Goal: Task Accomplishment & Management: Use online tool/utility

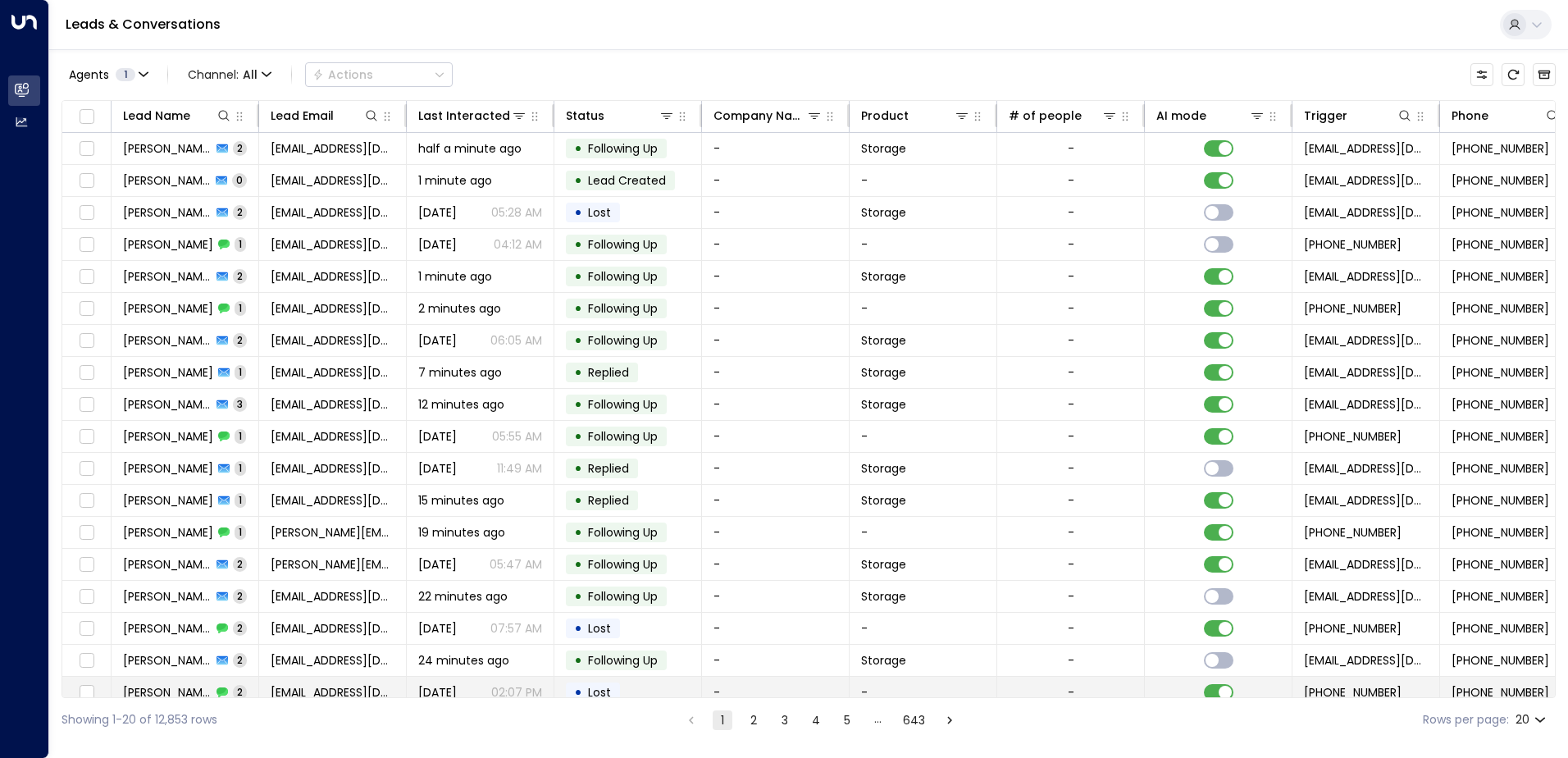
click at [1255, 690] on td at bounding box center [1219, 692] width 148 height 31
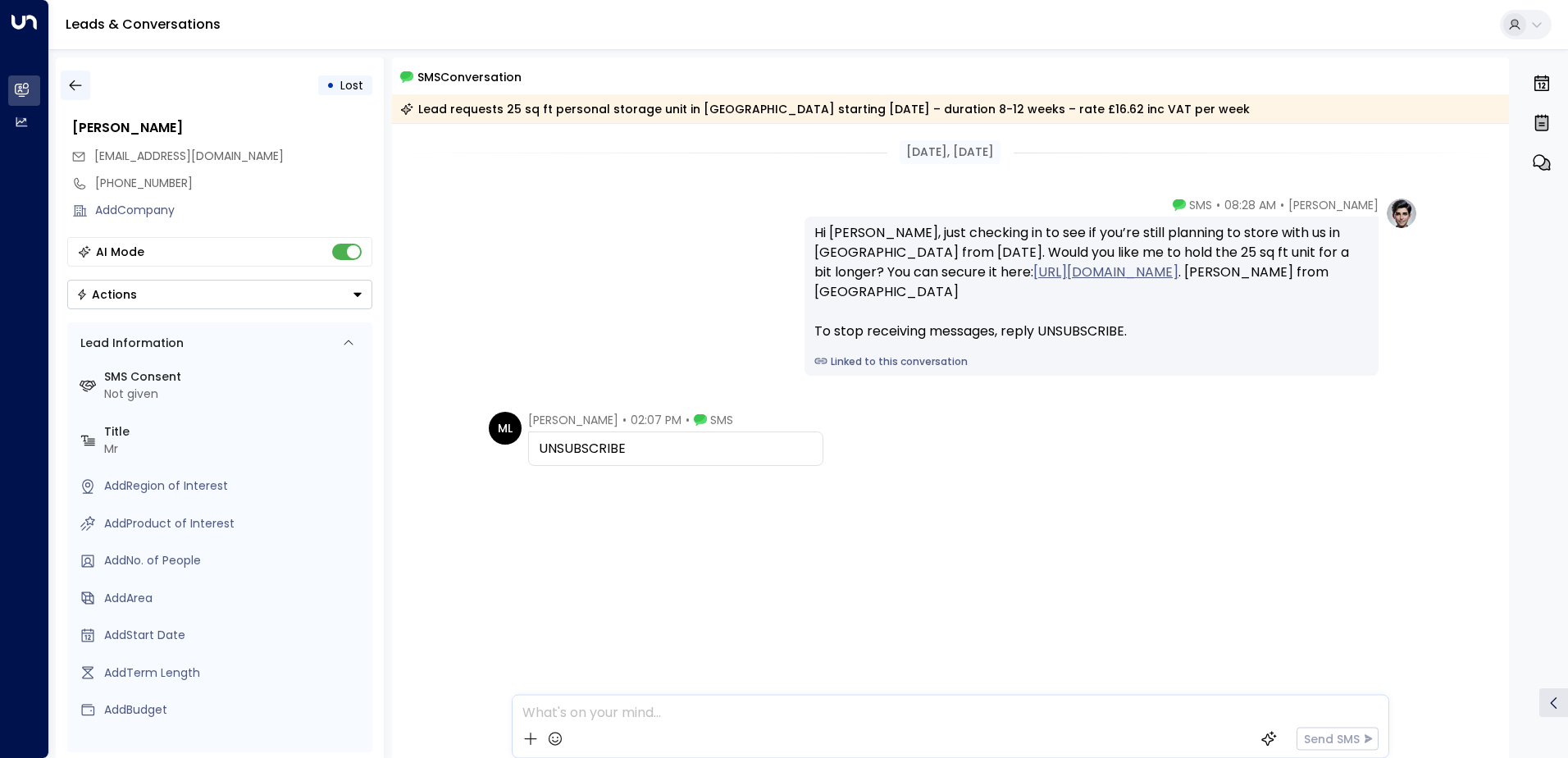
click at [81, 88] on icon "button" at bounding box center [75, 84] width 16 height 16
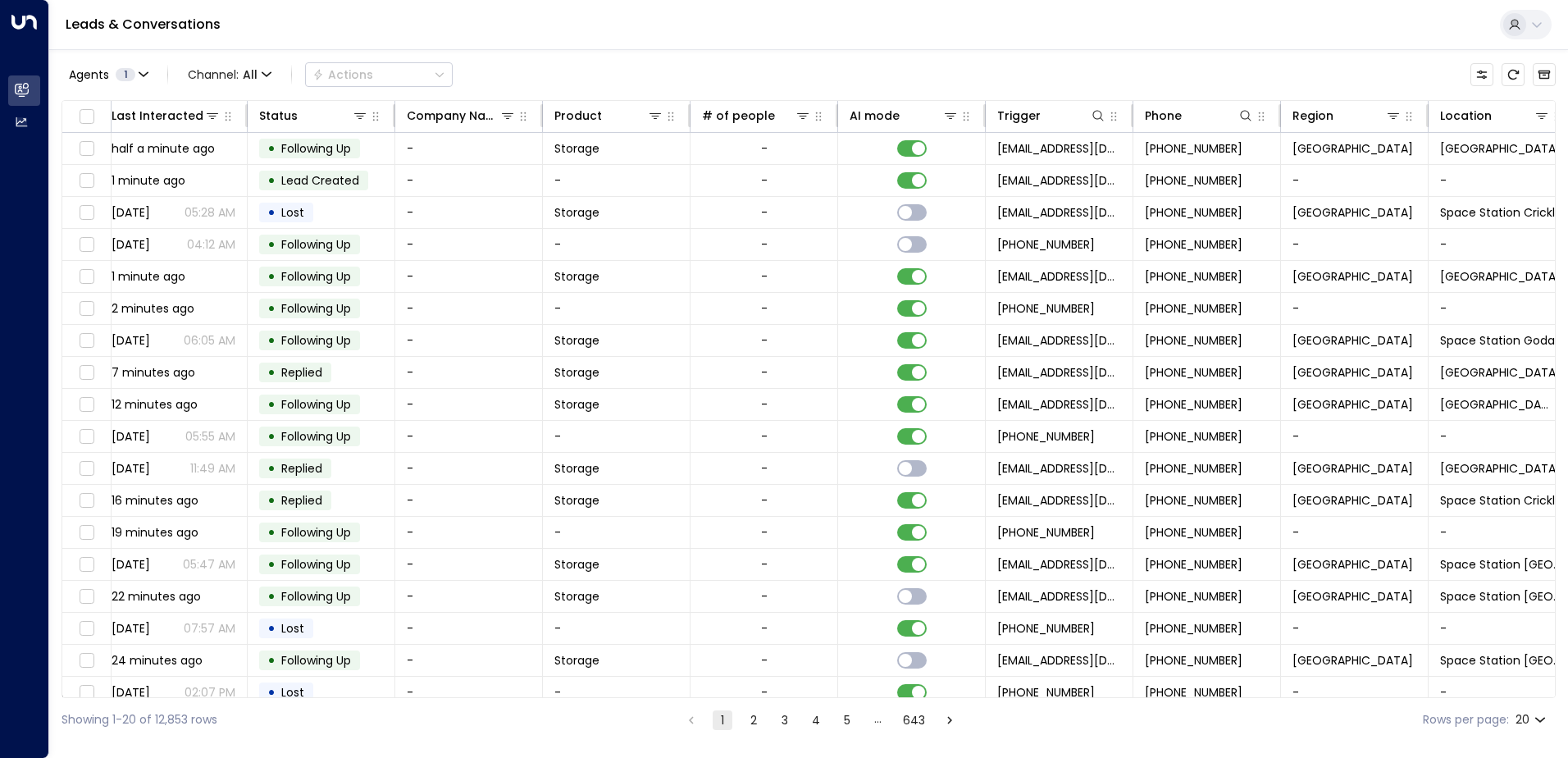
scroll to position [0, 334]
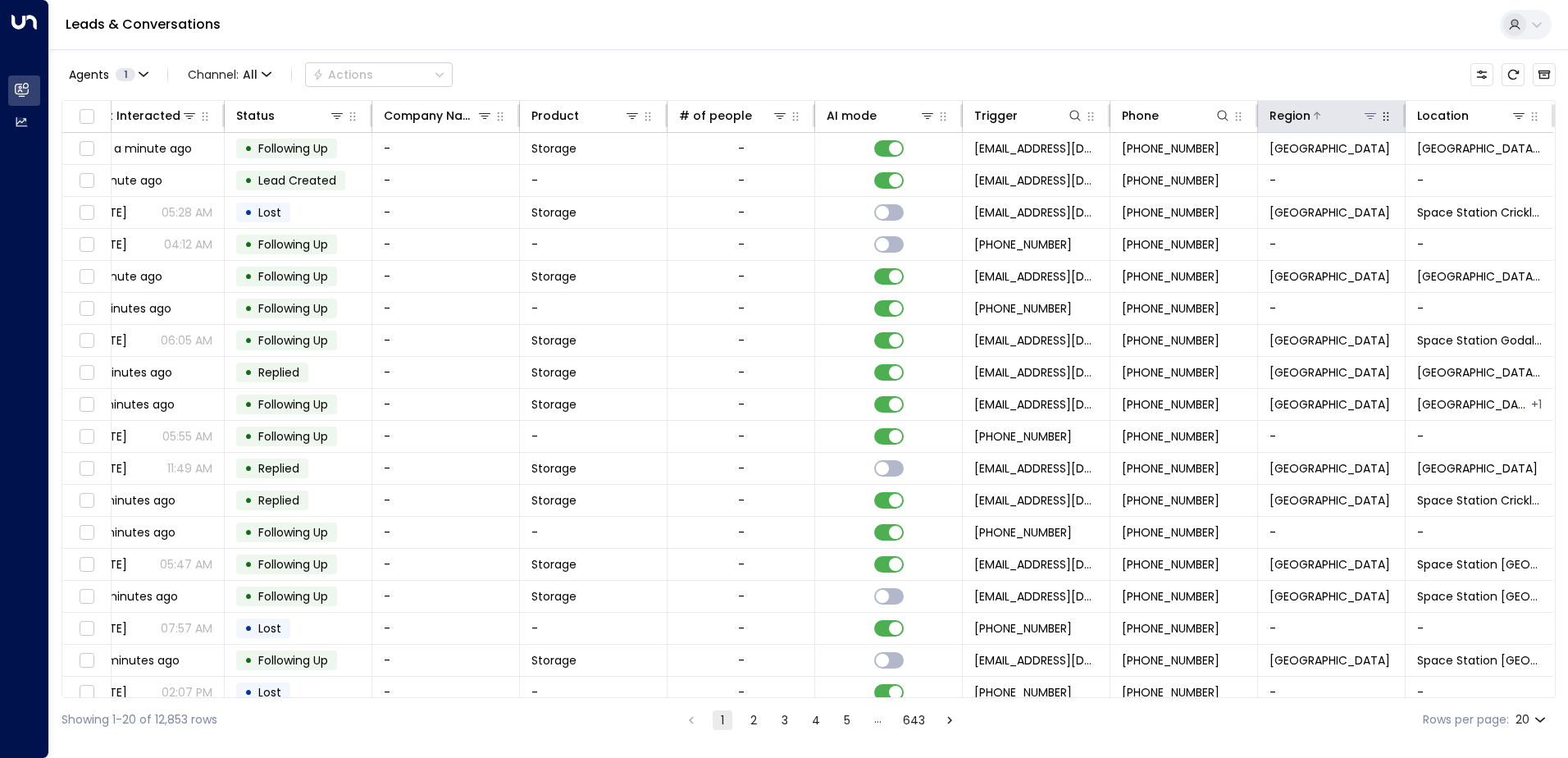
click at [1365, 109] on icon at bounding box center [1371, 116] width 14 height 14
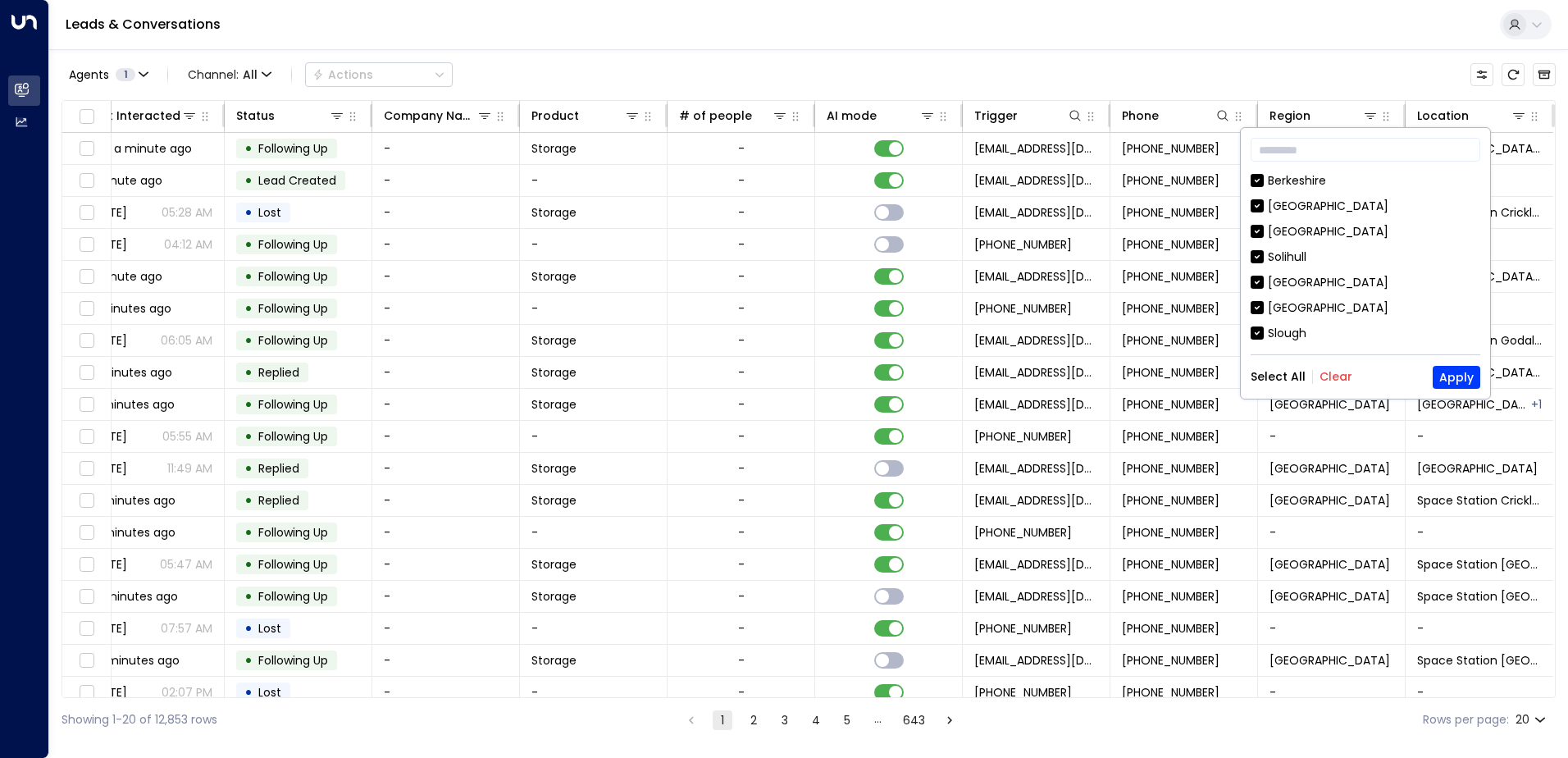
click at [1336, 371] on button "Clear" at bounding box center [1336, 376] width 33 height 14
click at [1292, 282] on div "[GEOGRAPHIC_DATA]" at bounding box center [1327, 283] width 121 height 17
click at [1453, 380] on button "Apply" at bounding box center [1457, 376] width 47 height 23
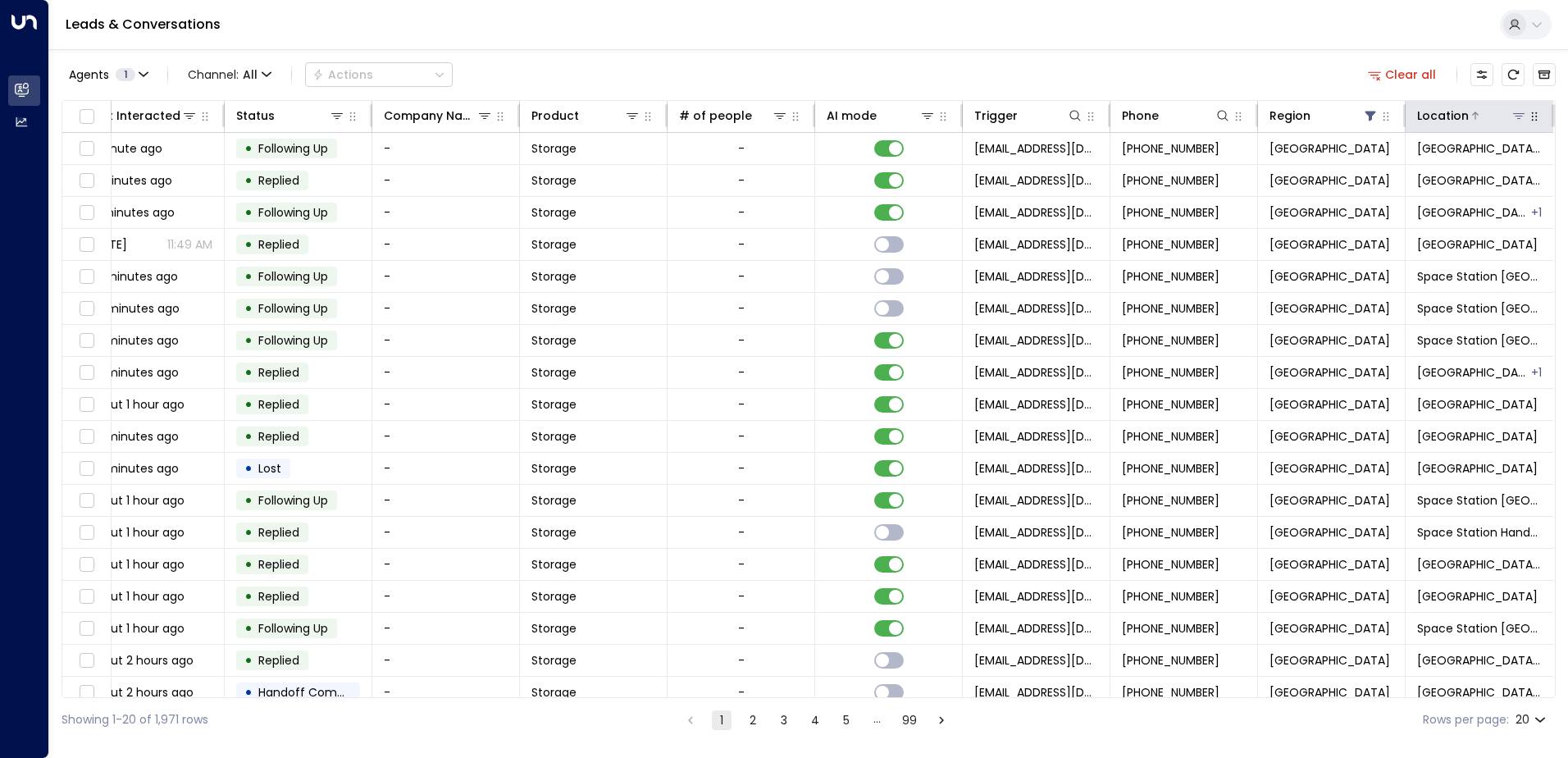
drag, startPoint x: 1511, startPoint y: 111, endPoint x: 1498, endPoint y: 121, distance: 16.4
click at [1512, 111] on icon at bounding box center [1519, 116] width 14 height 14
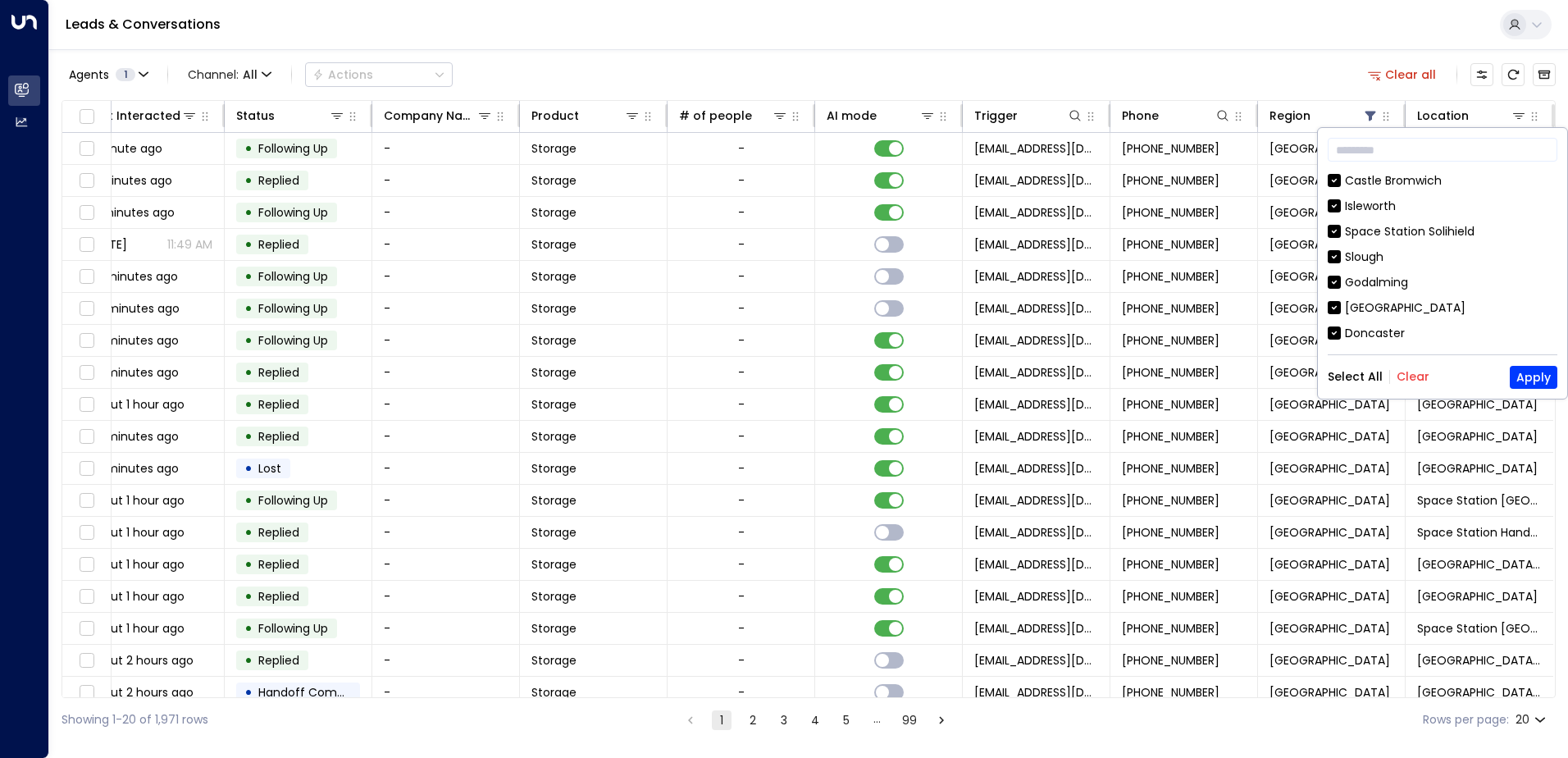
click at [1414, 381] on button "Clear" at bounding box center [1413, 376] width 33 height 14
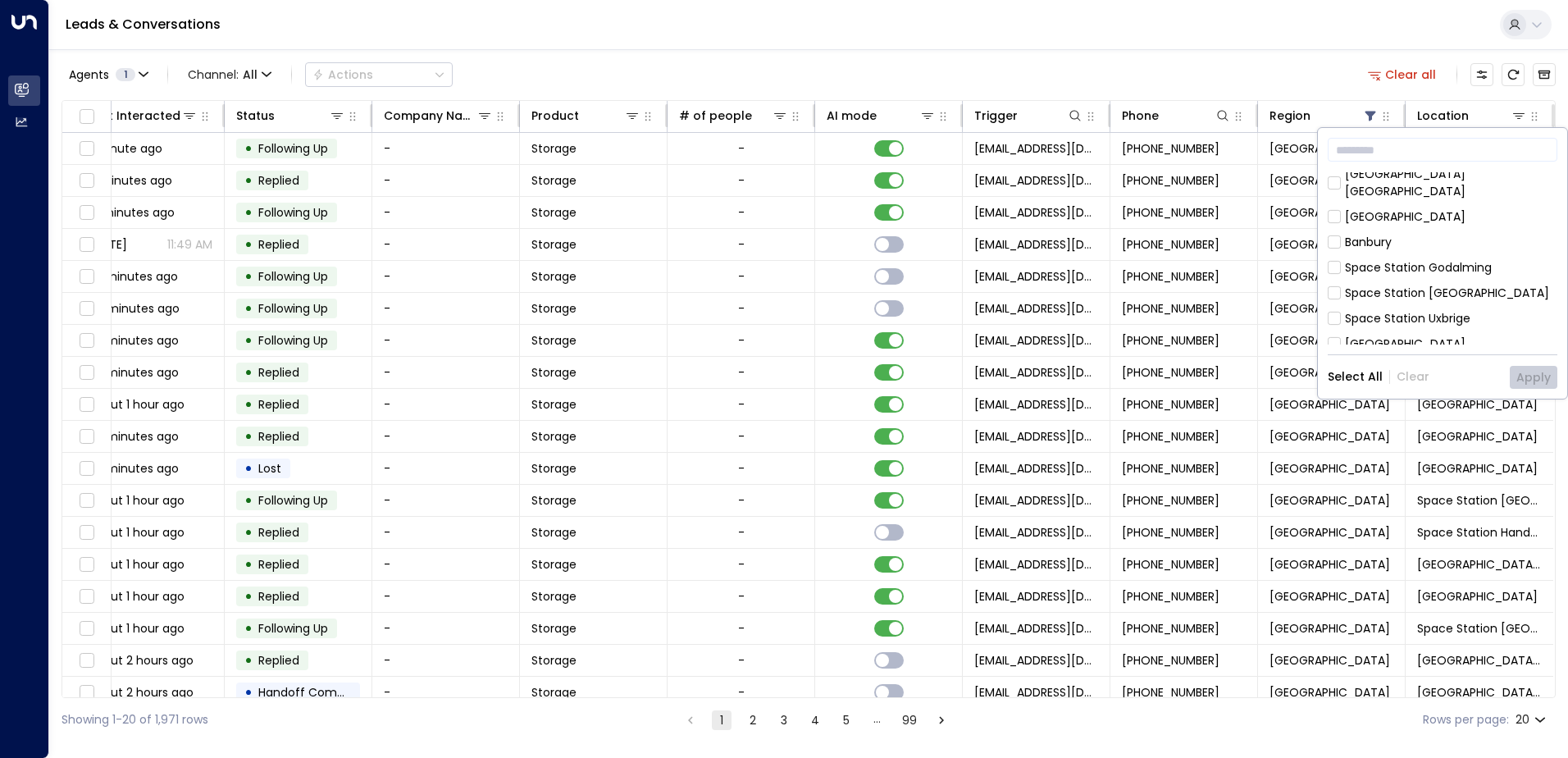
scroll to position [656, 0]
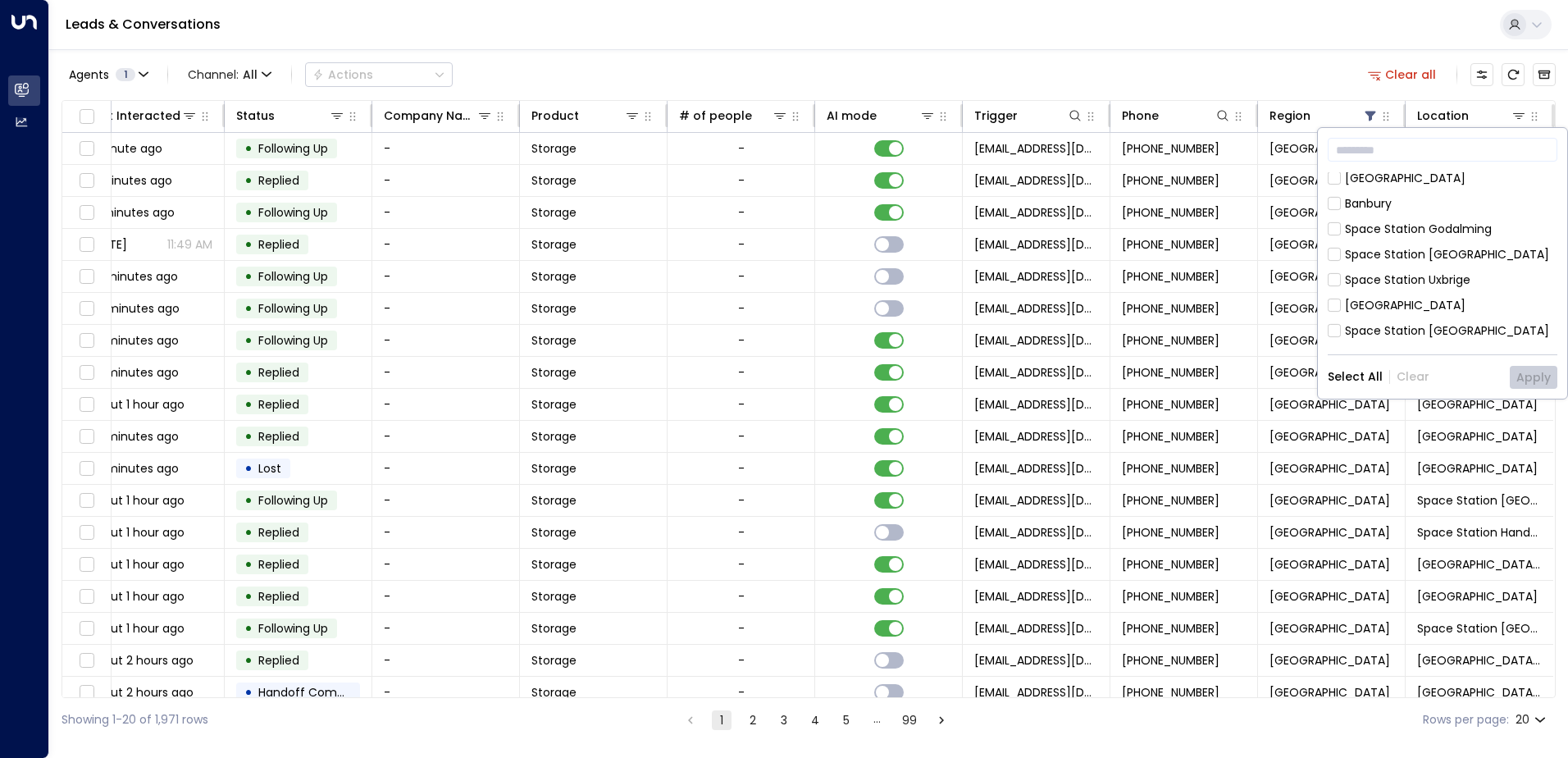
click at [1387, 297] on div "[GEOGRAPHIC_DATA]" at bounding box center [1405, 306] width 121 height 17
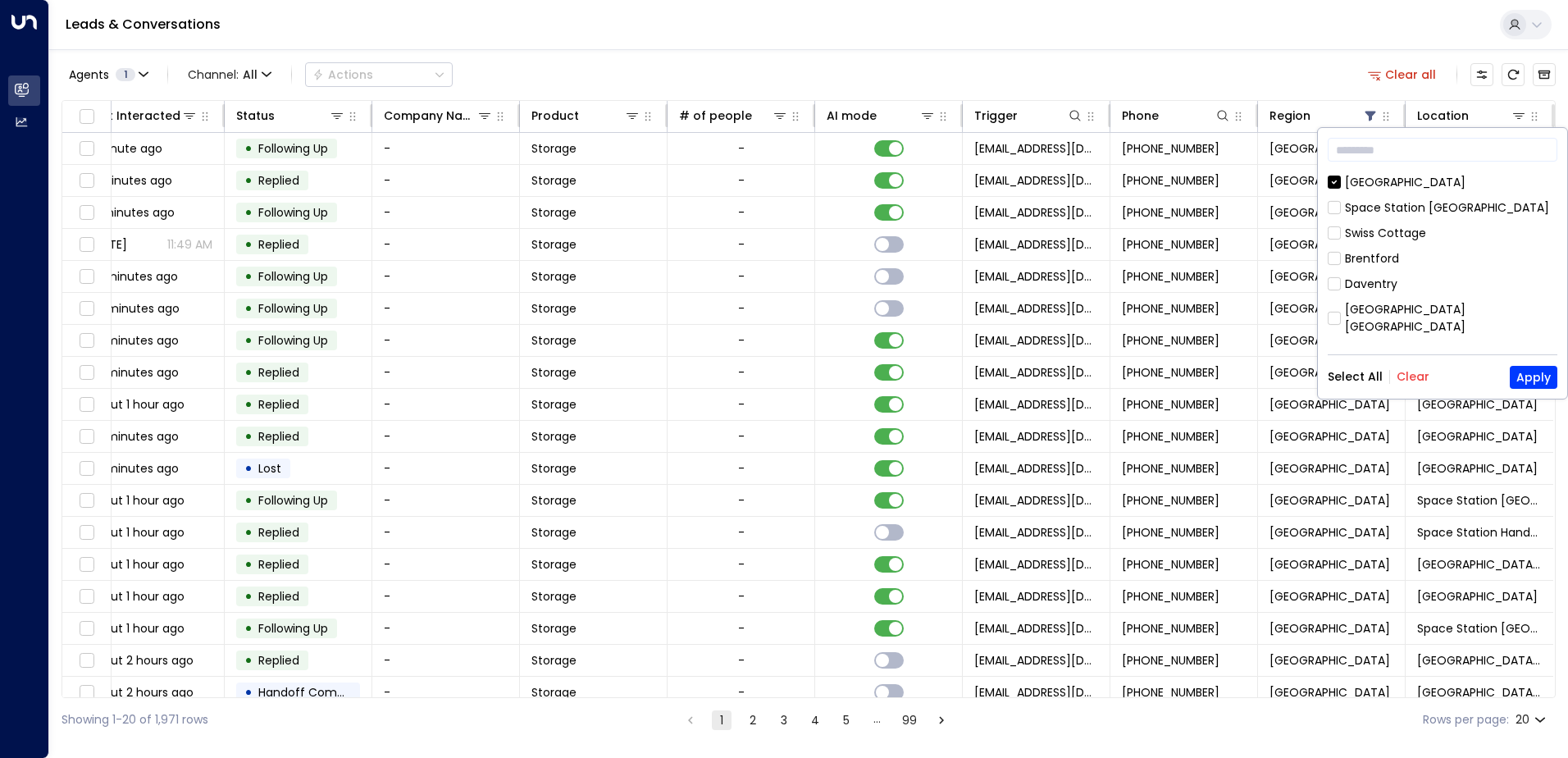
scroll to position [820, 0]
click at [1368, 421] on div "Hall Green" at bounding box center [1374, 430] width 58 height 17
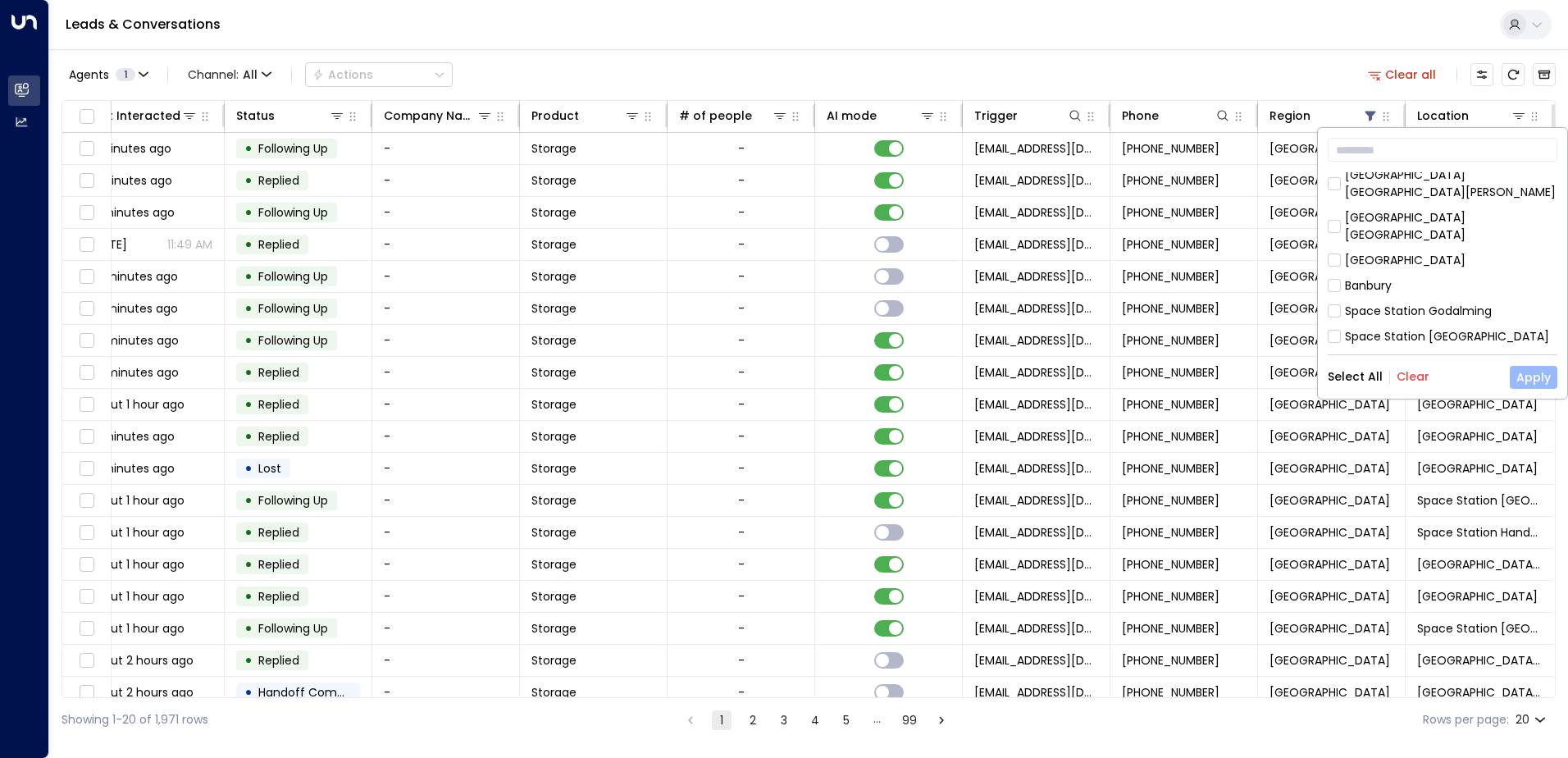
click at [1527, 382] on button "Apply" at bounding box center [1533, 376] width 47 height 23
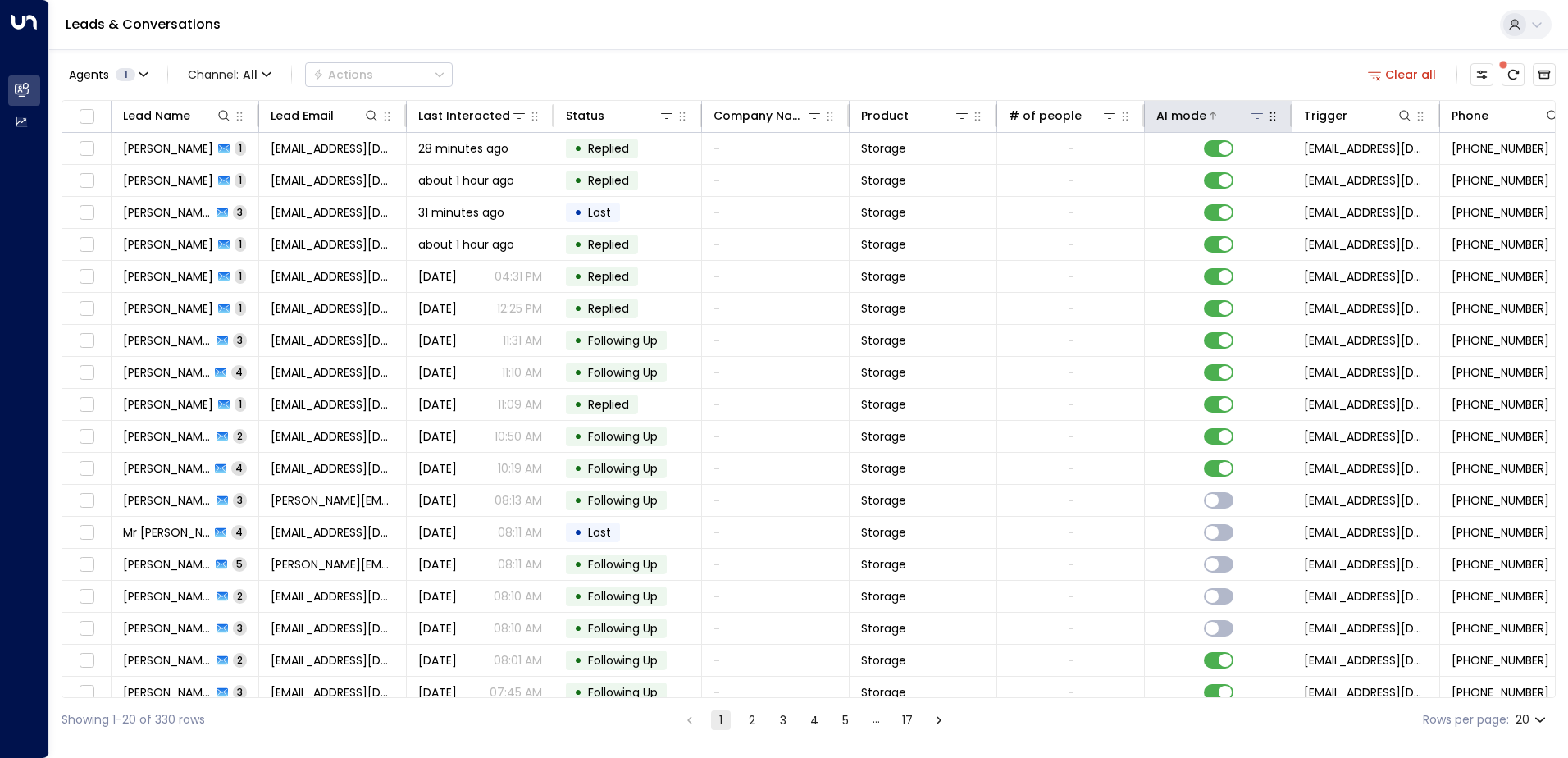
click at [1192, 110] on div "AI mode" at bounding box center [1181, 115] width 50 height 19
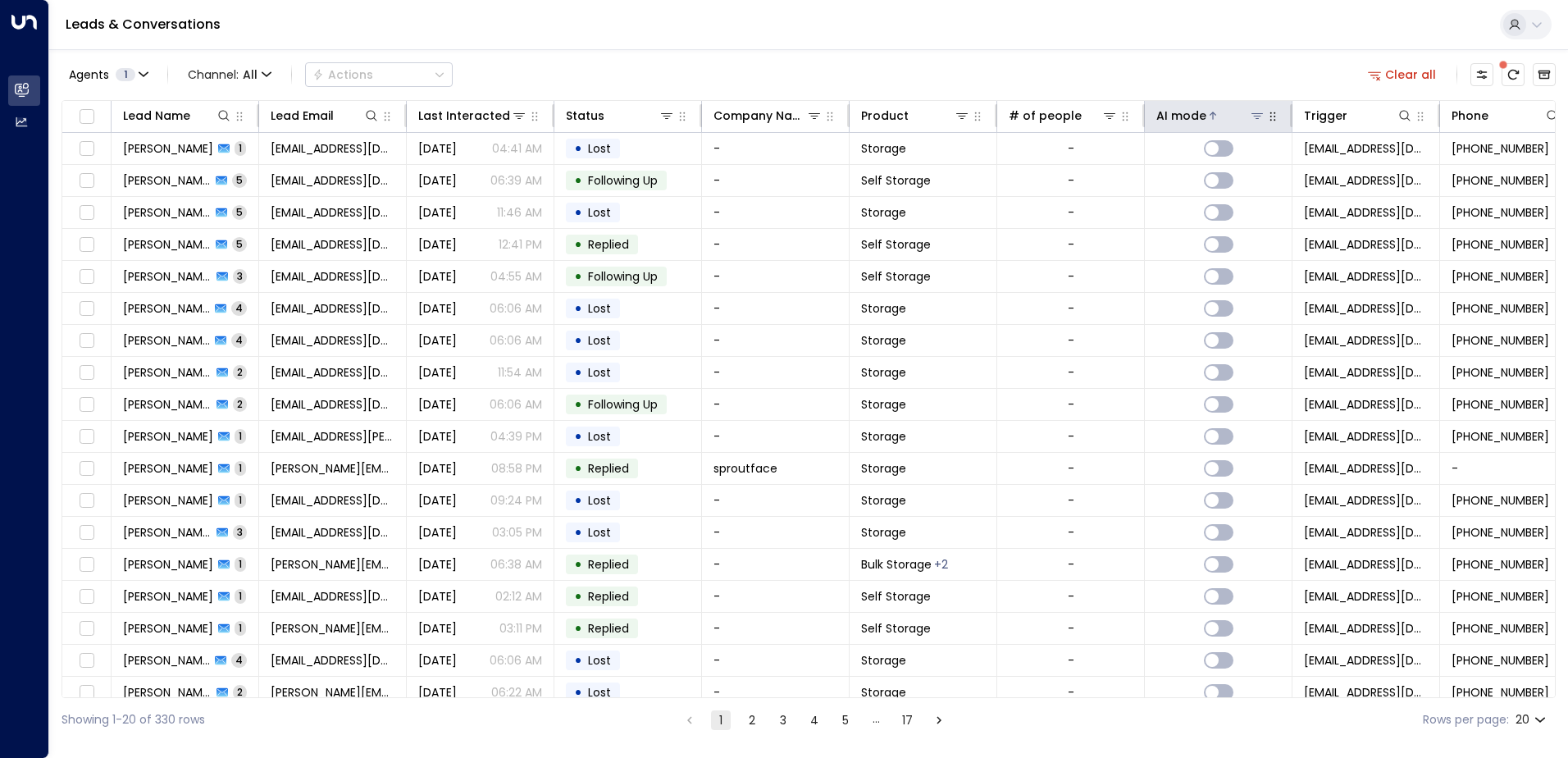
click at [1192, 110] on div "AI mode" at bounding box center [1181, 115] width 50 height 19
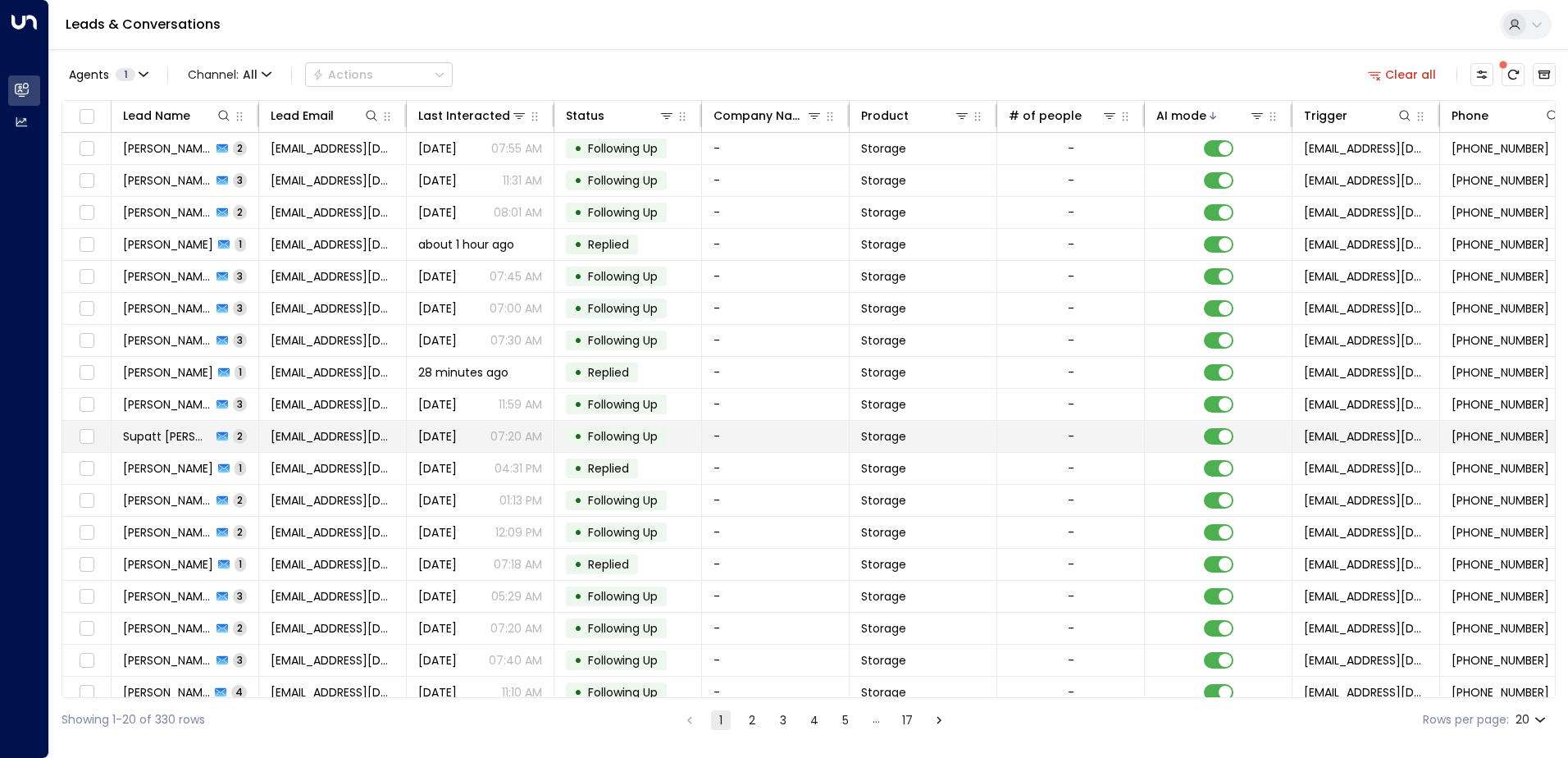
scroll to position [80, 0]
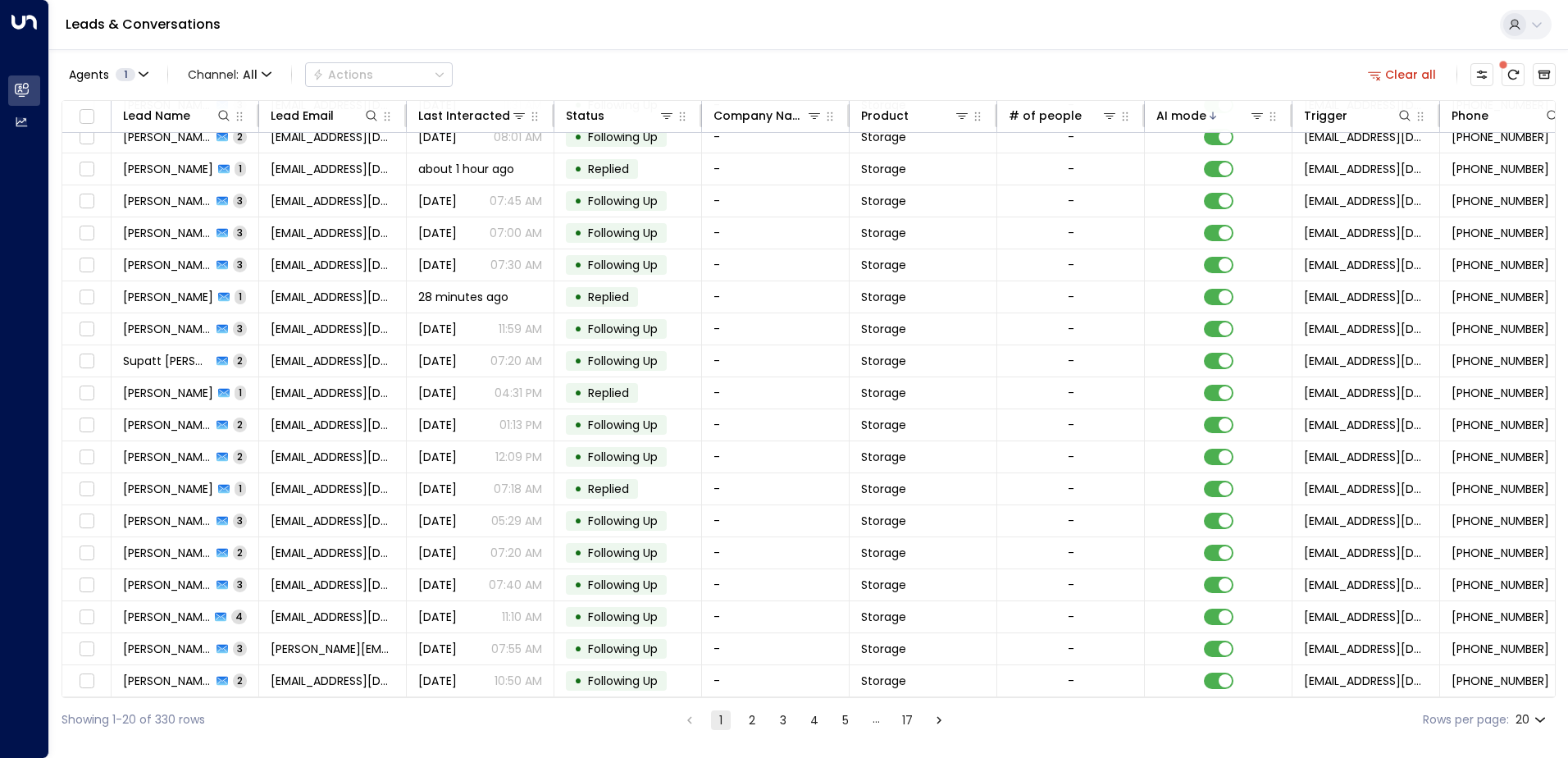
click at [743, 717] on button "2" at bounding box center [751, 720] width 19 height 19
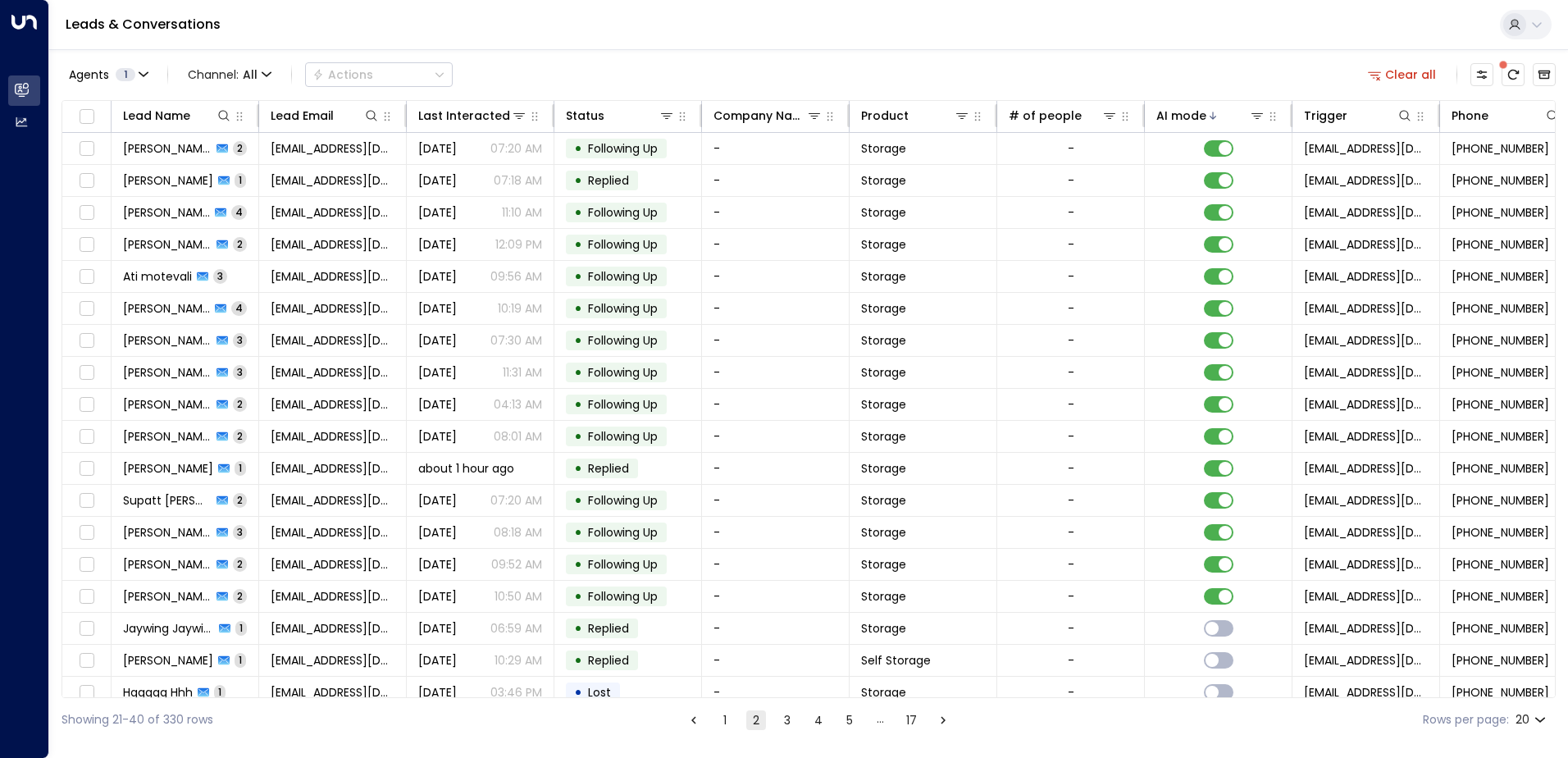
click at [717, 716] on button "1" at bounding box center [724, 720] width 19 height 19
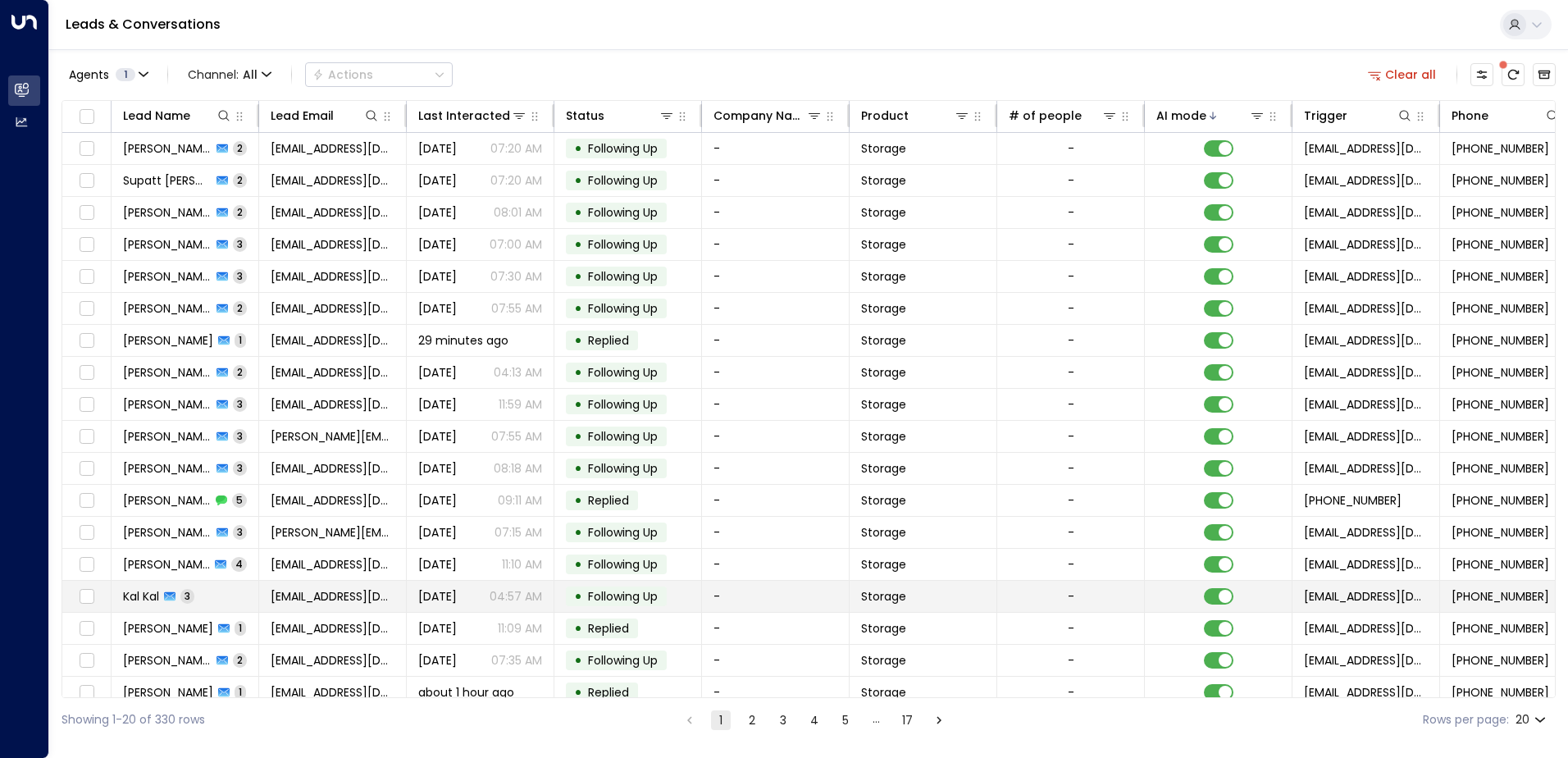
click at [657, 603] on span "Following Up" at bounding box center [623, 596] width 70 height 16
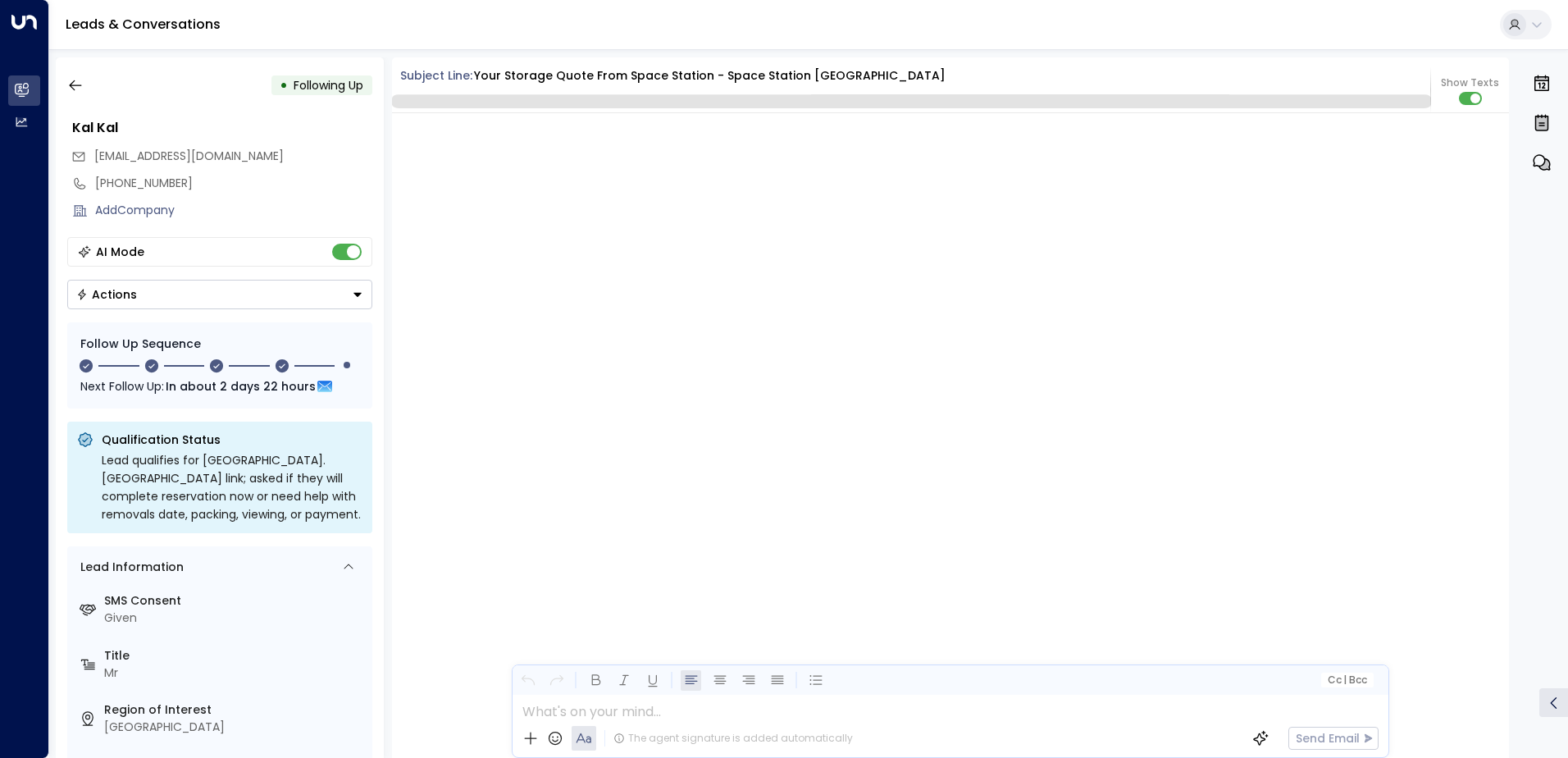
scroll to position [3507, 0]
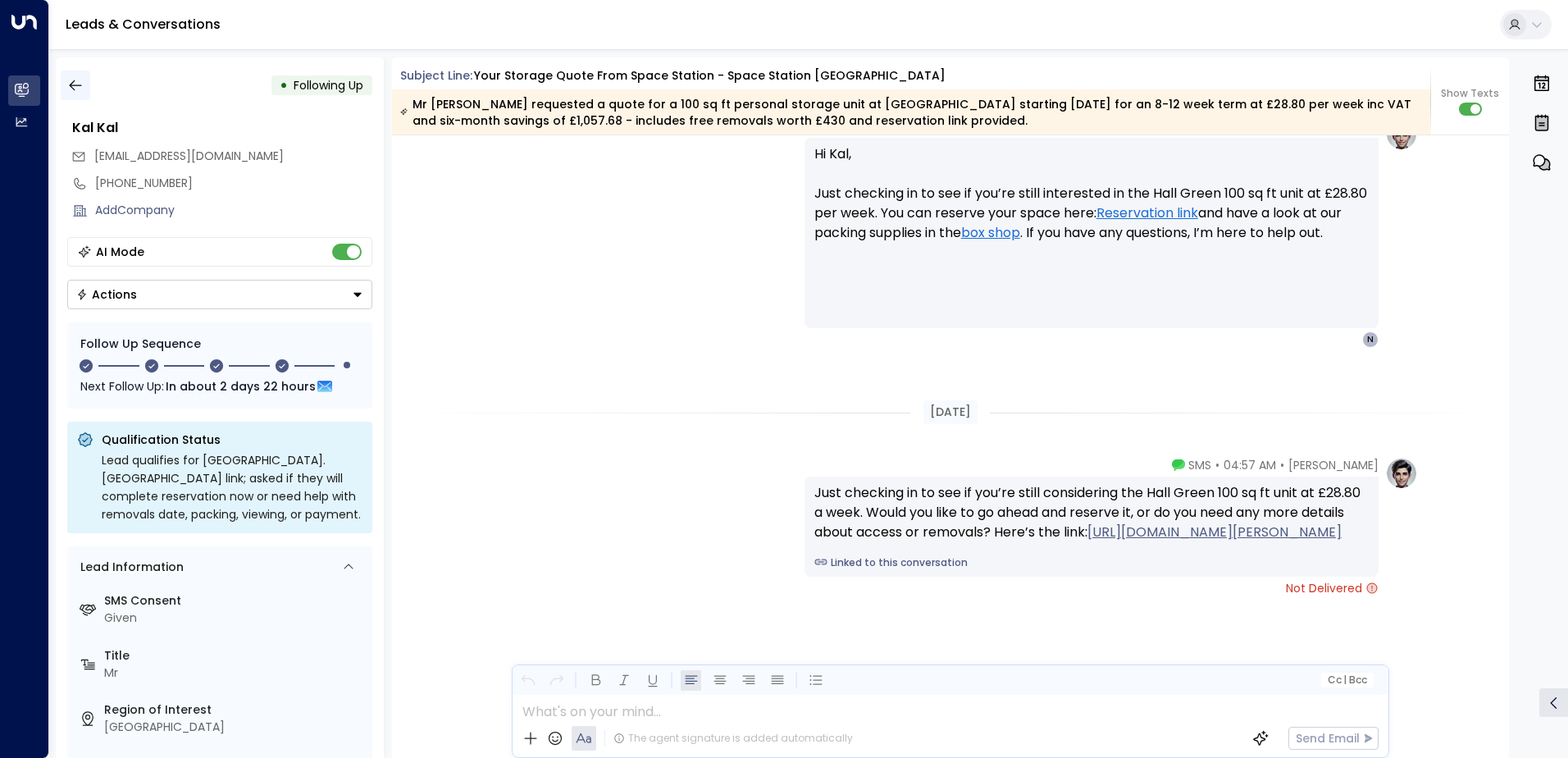
click at [68, 84] on icon "button" at bounding box center [75, 84] width 16 height 16
